Goal: Task Accomplishment & Management: Manage account settings

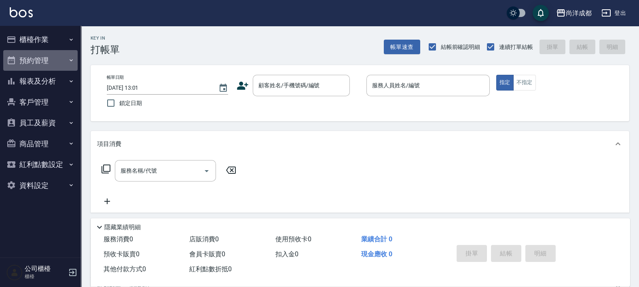
click at [34, 58] on button "預約管理" at bounding box center [40, 60] width 74 height 21
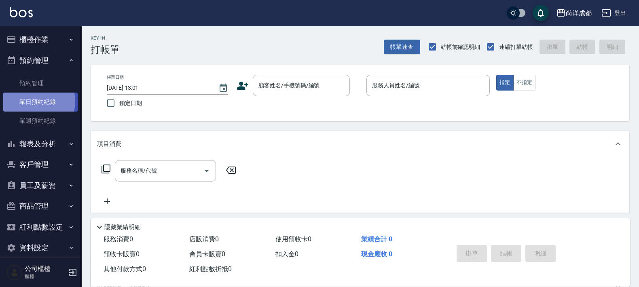
click at [32, 101] on link "單日預約紀錄" at bounding box center [40, 102] width 74 height 19
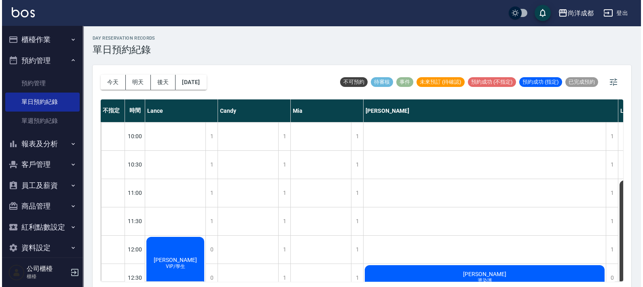
scroll to position [101, 0]
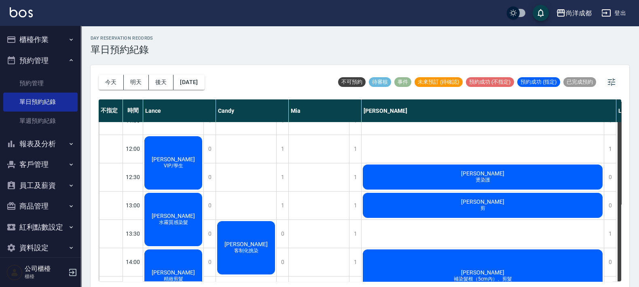
click at [452, 182] on div "曾稚婷 燙染護" at bounding box center [482, 176] width 242 height 27
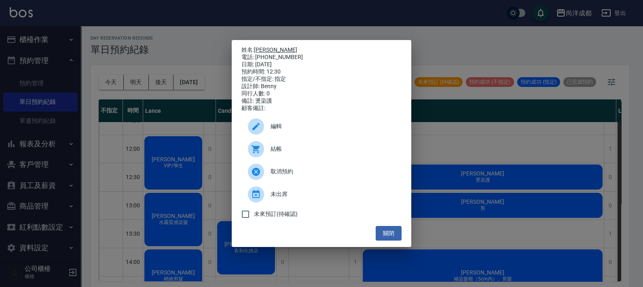
click at [266, 46] on link "[PERSON_NAME]" at bounding box center [275, 49] width 43 height 6
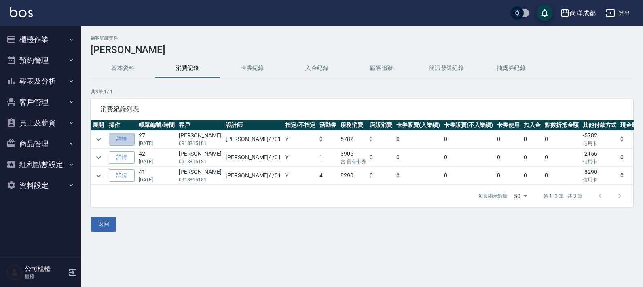
click at [122, 138] on link "詳情" at bounding box center [122, 139] width 26 height 13
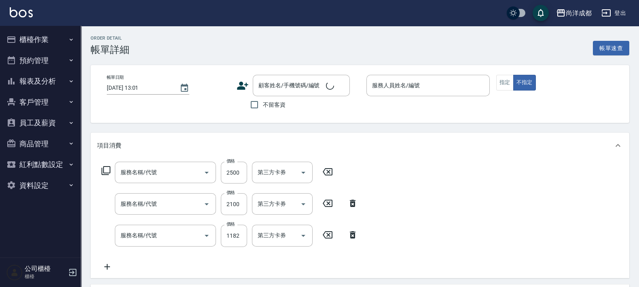
type input "[DATE] 18:21"
type input "Benny-01"
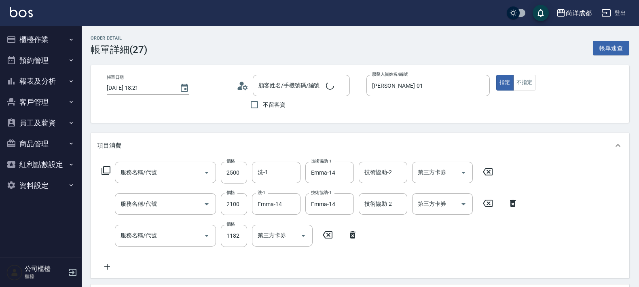
type input "曾稚婷/0918815181/"
type input "信用卡"
type input "黑曜光護M(610)"
type input "染髮(501)"
type input "剪髮(401)"
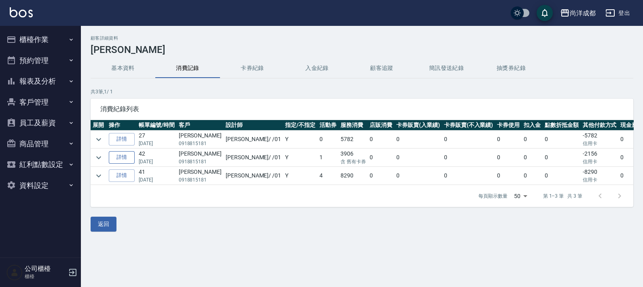
click at [119, 159] on link "詳情" at bounding box center [122, 157] width 26 height 13
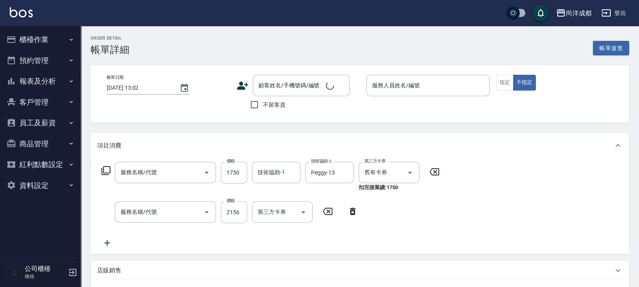
type input "新柔漾專用護(605)"
type input "染髮(501)"
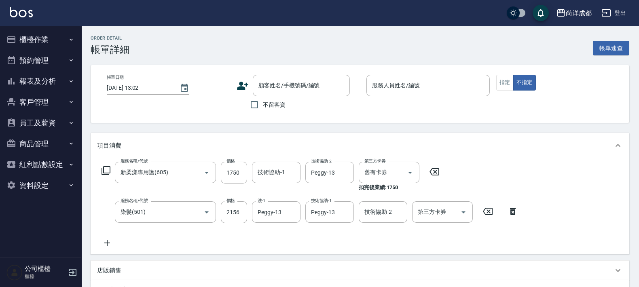
type input "2025/01/18 19:23"
type input "Benny-01"
type input "曾稚婷/0918815181/"
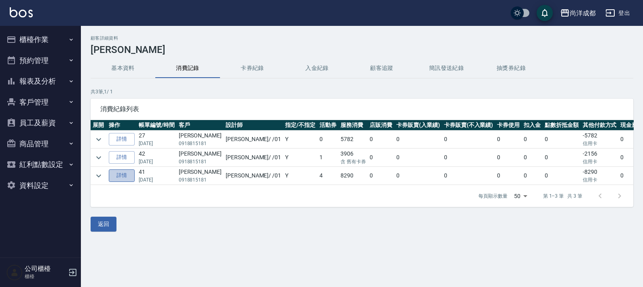
click at [118, 177] on link "詳情" at bounding box center [122, 175] width 26 height 13
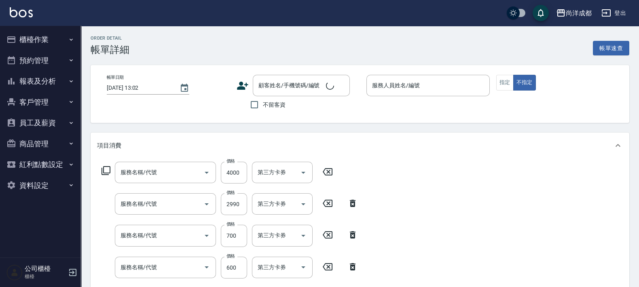
type input "2024/12/08 19:30"
type input "[PERSON_NAME]-01"
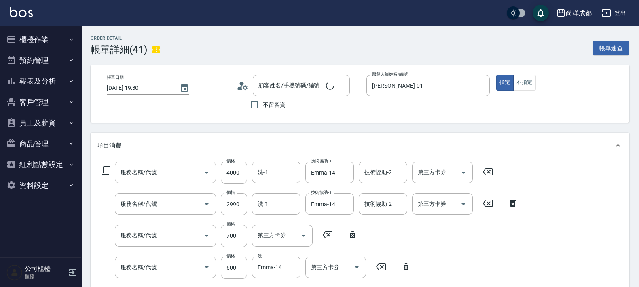
type input "曾稚婷/0918815181/"
type input "自備鍍膜(606)"
type input "染髮(501)"
type input "剪髮(401)"
type input "洗髮(201)"
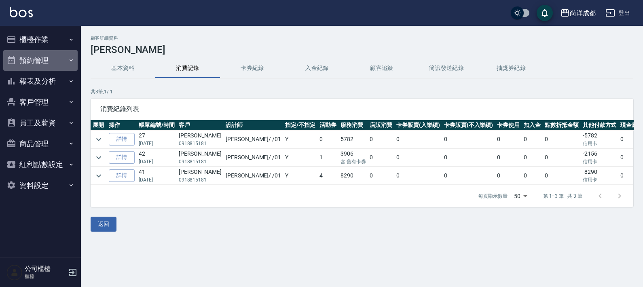
click at [38, 61] on button "預約管理" at bounding box center [40, 60] width 74 height 21
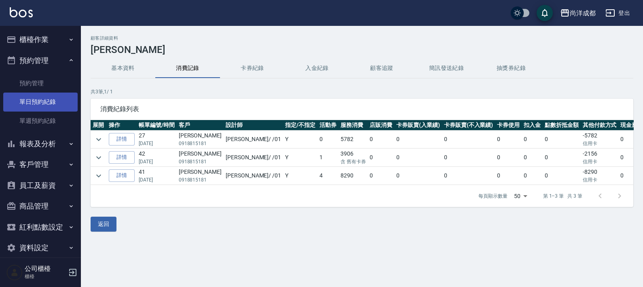
click at [42, 99] on link "單日預約紀錄" at bounding box center [40, 102] width 74 height 19
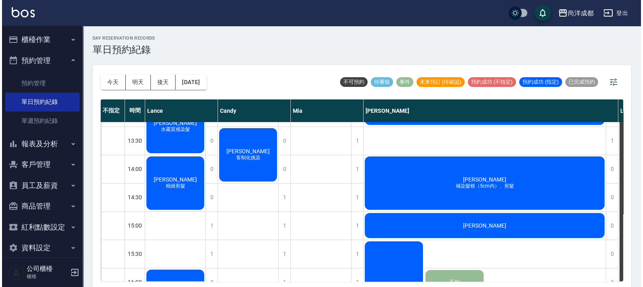
scroll to position [253, 0]
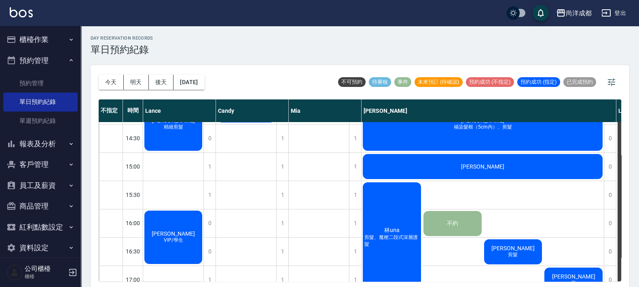
click at [473, 165] on span "[PERSON_NAME]" at bounding box center [482, 166] width 46 height 6
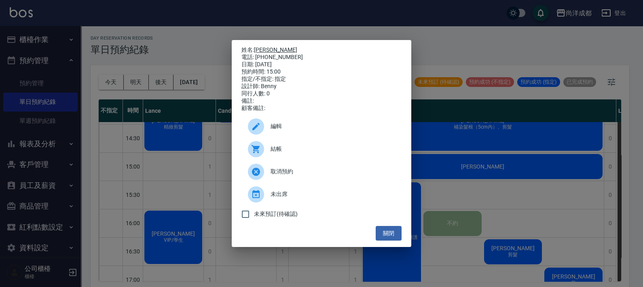
click at [269, 46] on link "[PERSON_NAME]" at bounding box center [275, 49] width 43 height 6
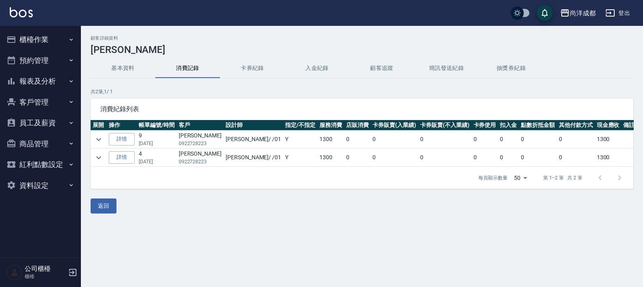
click at [34, 61] on button "預約管理" at bounding box center [40, 60] width 74 height 21
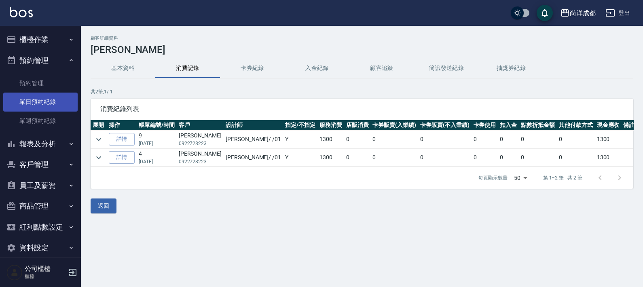
click at [48, 106] on link "單日預約紀錄" at bounding box center [40, 102] width 74 height 19
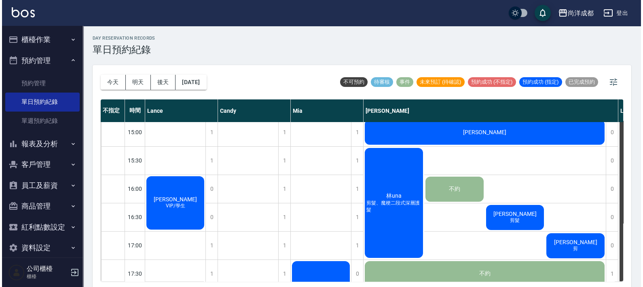
scroll to position [303, 0]
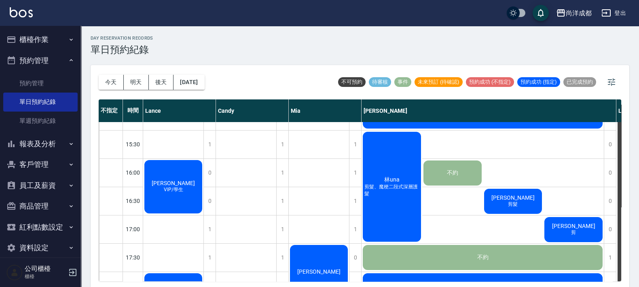
click at [509, 200] on span "[PERSON_NAME]" at bounding box center [513, 197] width 46 height 6
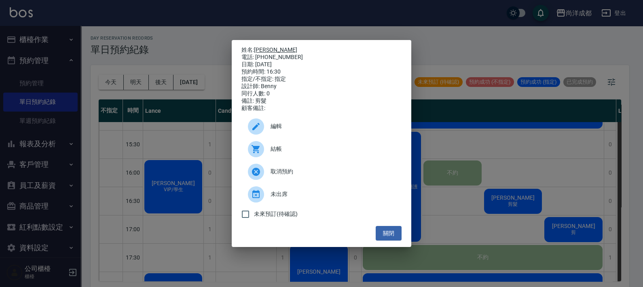
click at [265, 47] on link "[PERSON_NAME]" at bounding box center [275, 49] width 43 height 6
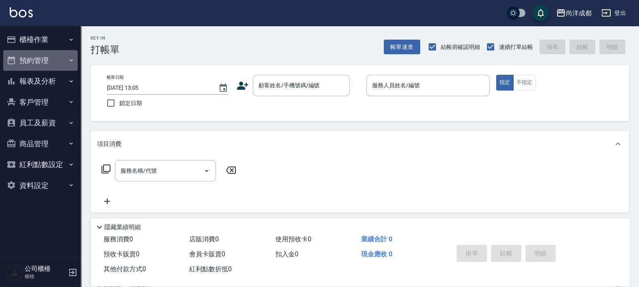
click at [38, 62] on button "預約管理" at bounding box center [40, 60] width 74 height 21
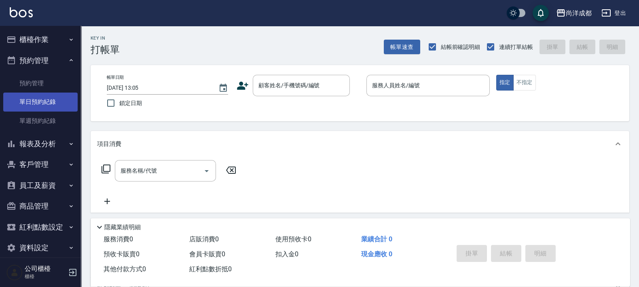
click at [40, 101] on link "單日預約紀錄" at bounding box center [40, 102] width 74 height 19
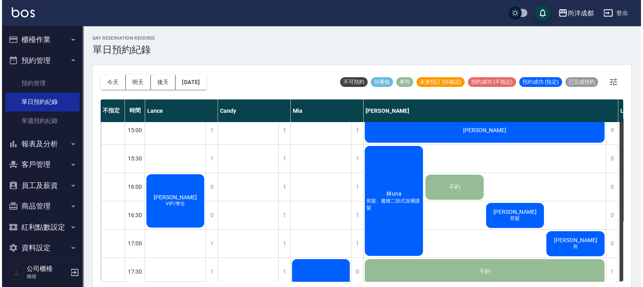
scroll to position [303, 0]
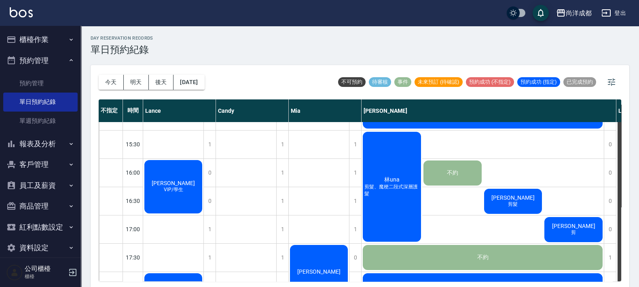
click at [512, 207] on span "剪髮" at bounding box center [512, 204] width 13 height 7
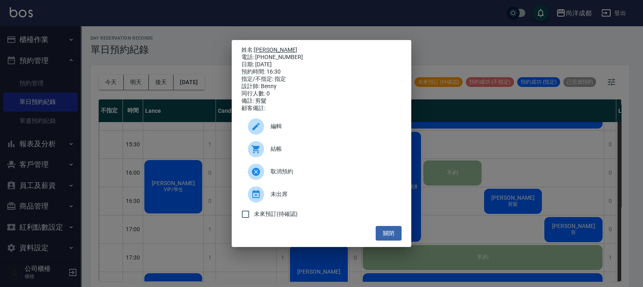
click at [260, 49] on link "[PERSON_NAME]" at bounding box center [275, 49] width 43 height 6
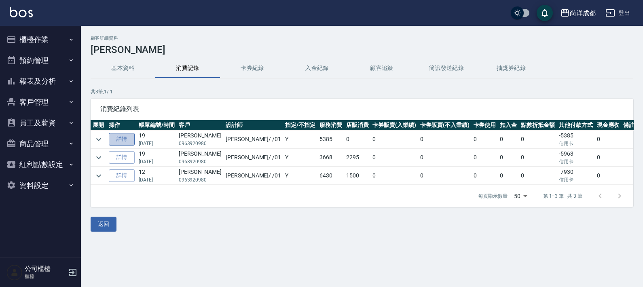
click at [123, 139] on link "詳情" at bounding box center [122, 139] width 26 height 13
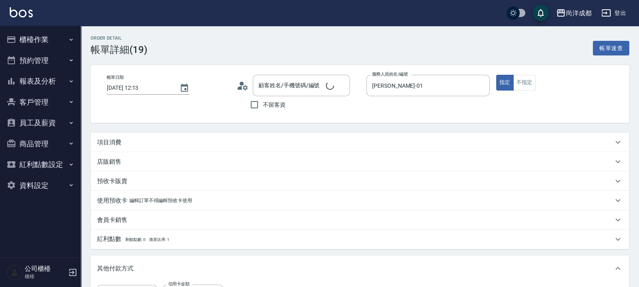
type input "[DATE] 12:13"
type input "[PERSON_NAME]-01"
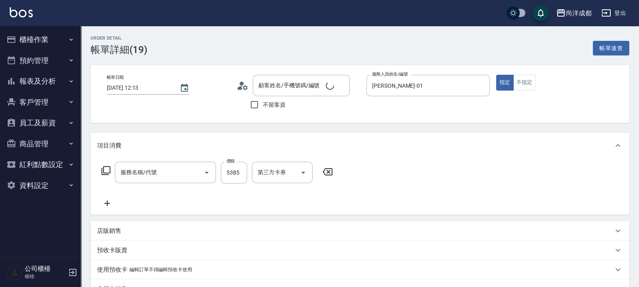
type input "[PERSON_NAME]/0963920980/"
type input "信用卡"
type input "燙髮(301)"
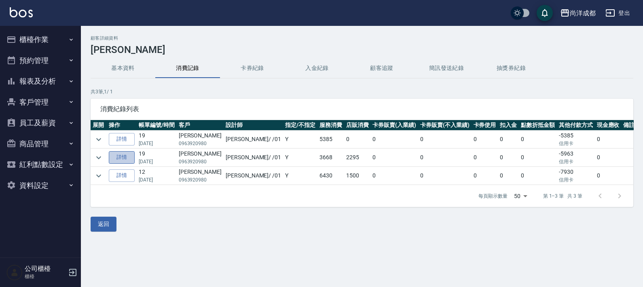
click at [114, 160] on link "詳情" at bounding box center [122, 157] width 26 height 13
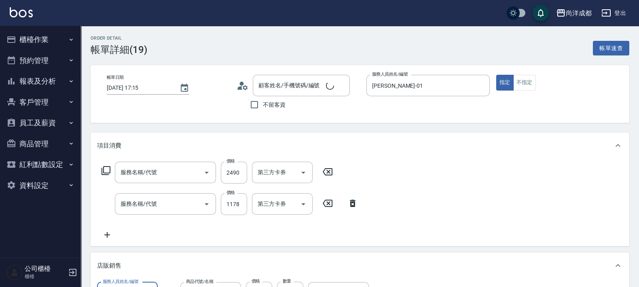
type input "[DATE] 17:15"
type input "[PERSON_NAME]-01"
type input "[PERSON_NAME]/0963920980/"
type input "黑曜光護M(610)"
type input "剪髮(401)"
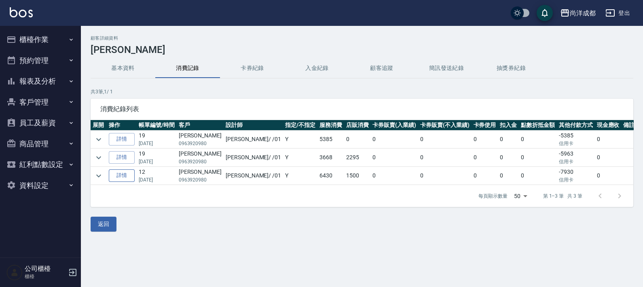
click at [122, 177] on link "詳情" at bounding box center [122, 175] width 26 height 13
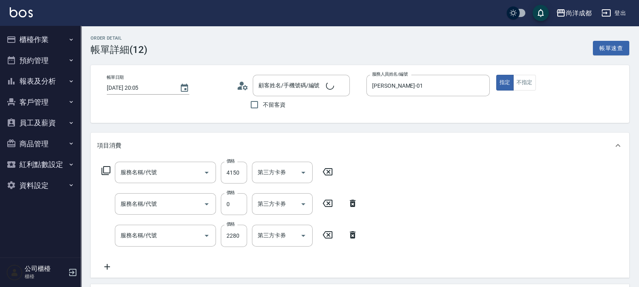
type input "[DATE] 20:05"
type input "[PERSON_NAME]-01"
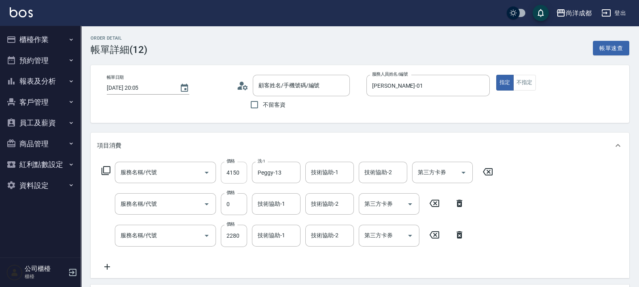
type input "[PERSON_NAME]/0963920980/"
type input "燙髮(301)"
type input "熱塑(302)"
type input "新柔漾專用護(605)"
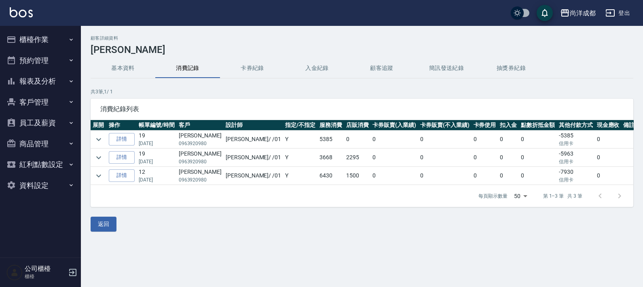
click at [45, 63] on button "預約管理" at bounding box center [40, 60] width 74 height 21
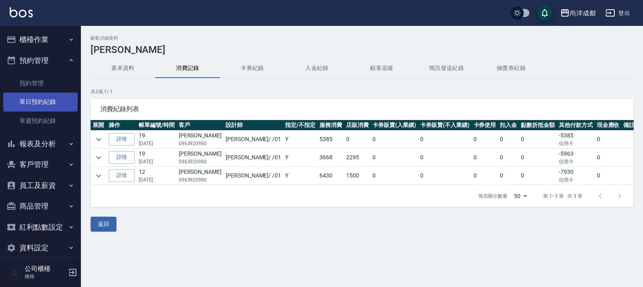
click at [37, 101] on link "單日預約紀錄" at bounding box center [40, 102] width 74 height 19
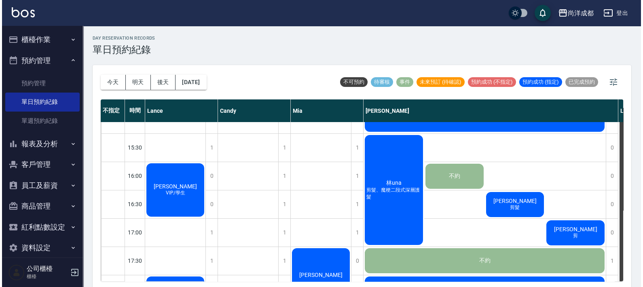
scroll to position [404, 0]
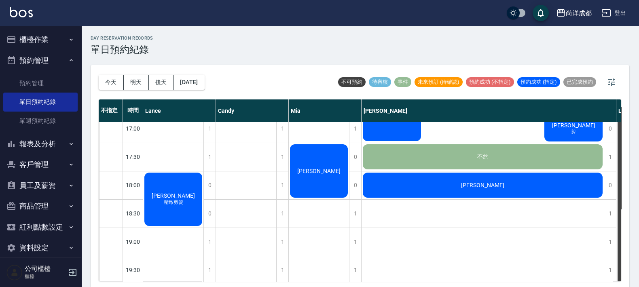
click at [517, 188] on div "[PERSON_NAME]" at bounding box center [482, 184] width 242 height 27
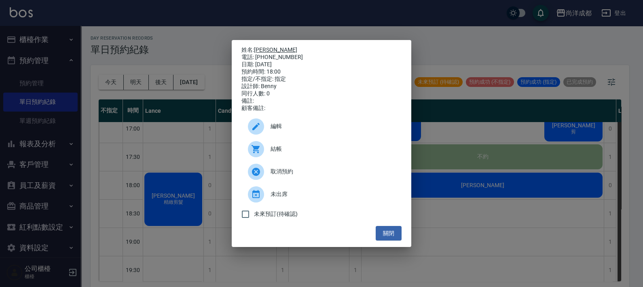
click at [267, 49] on link "[PERSON_NAME]" at bounding box center [275, 49] width 43 height 6
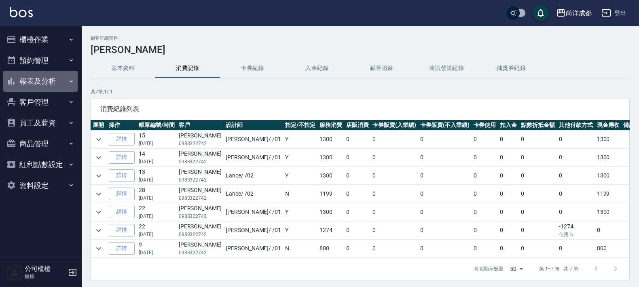
click at [42, 82] on button "報表及分析" at bounding box center [40, 81] width 74 height 21
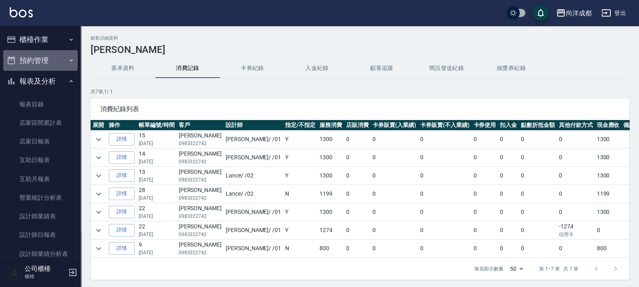
click at [53, 55] on button "預約管理" at bounding box center [40, 60] width 74 height 21
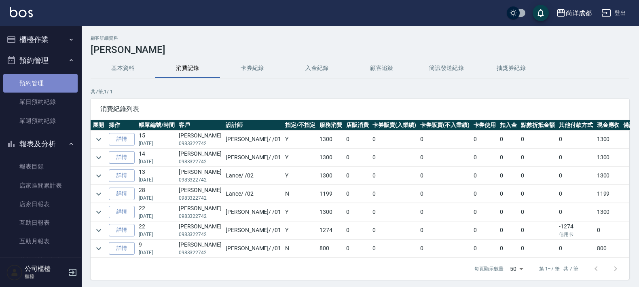
click at [44, 88] on link "預約管理" at bounding box center [40, 83] width 74 height 19
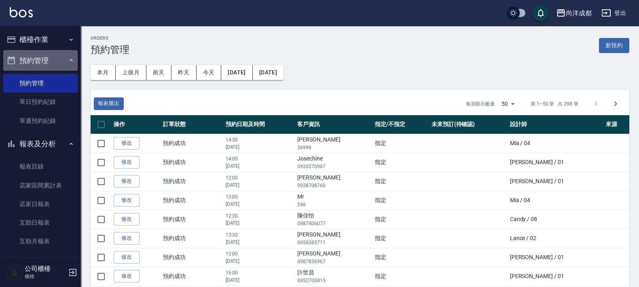
click at [41, 61] on button "預約管理" at bounding box center [40, 60] width 74 height 21
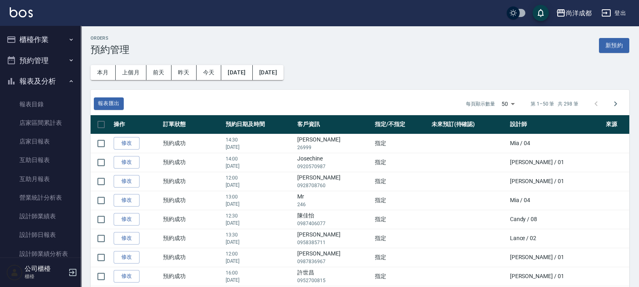
click at [53, 57] on button "預約管理" at bounding box center [40, 60] width 74 height 21
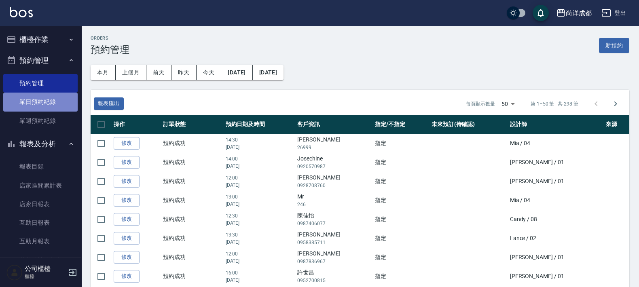
click at [53, 99] on link "單日預約紀錄" at bounding box center [40, 102] width 74 height 19
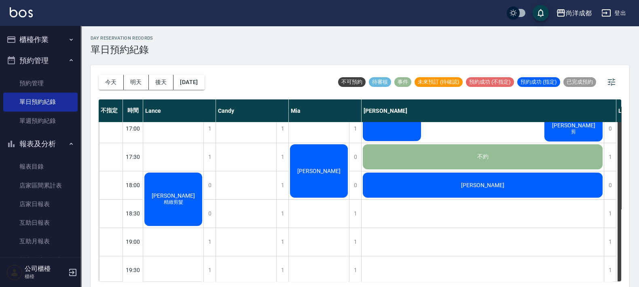
scroll to position [443, 0]
